Goal: Navigation & Orientation: Find specific page/section

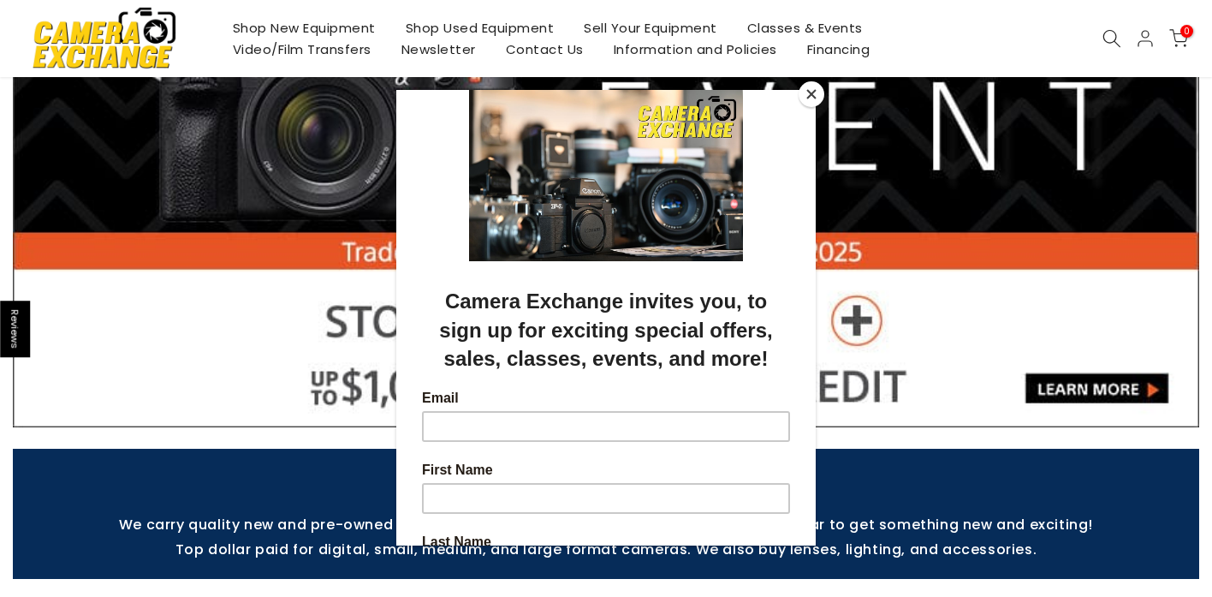
scroll to position [235, 0]
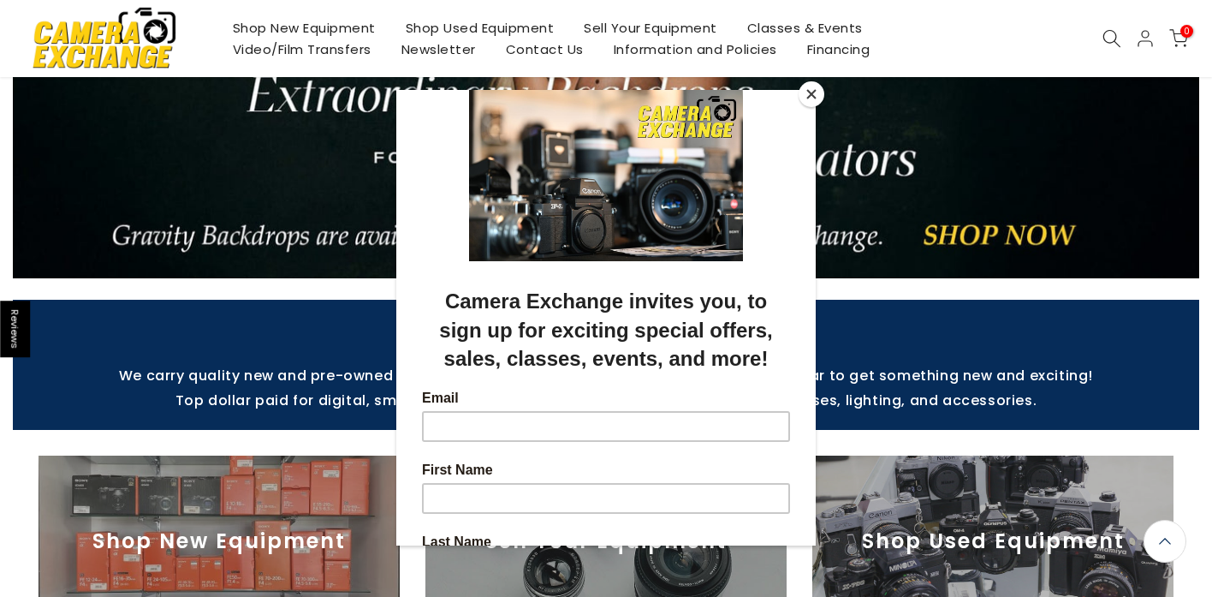
click at [813, 86] on button "Close" at bounding box center [812, 94] width 26 height 26
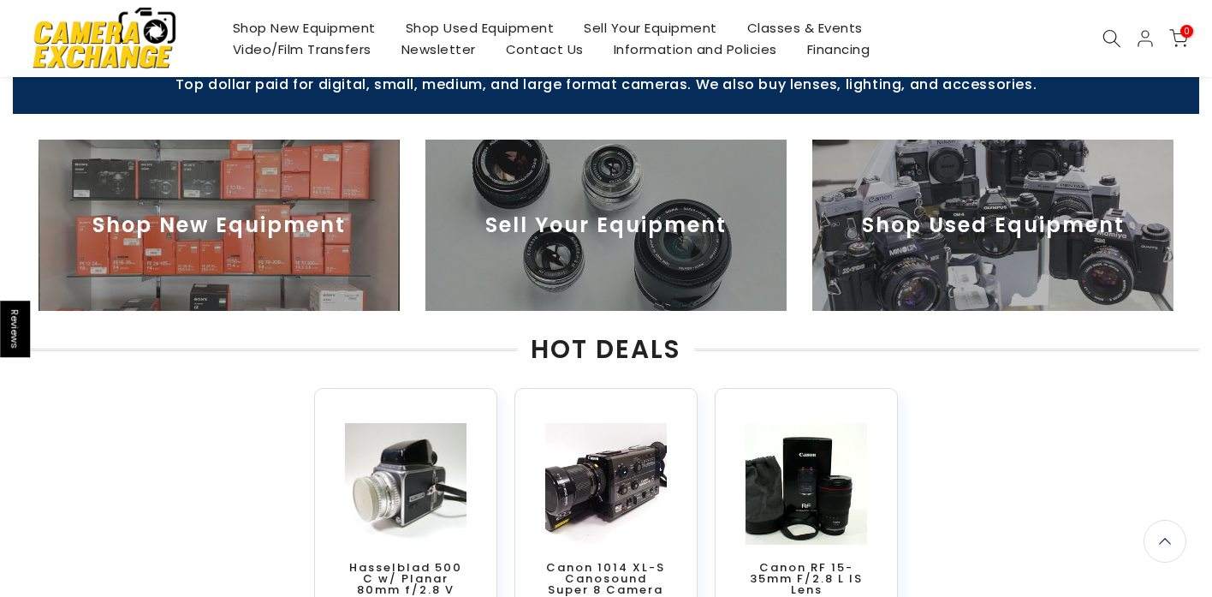
click at [629, 239] on img at bounding box center [605, 225] width 361 height 171
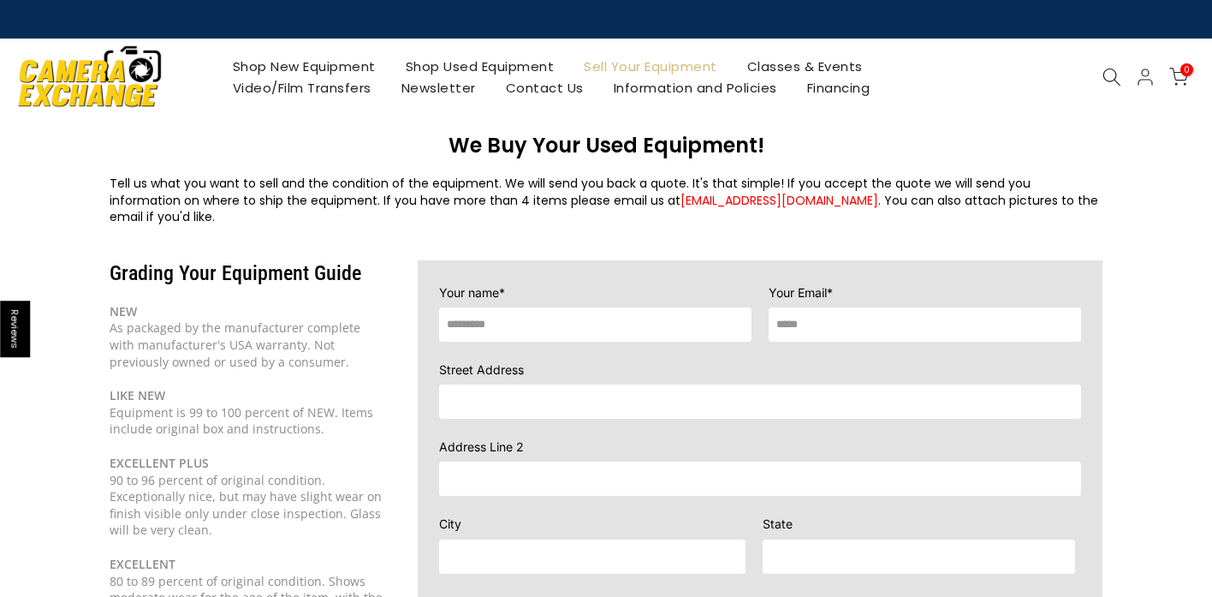
click at [416, 70] on link "Shop Used Equipment" at bounding box center [479, 66] width 179 height 21
